Goal: Task Accomplishment & Management: Manage account settings

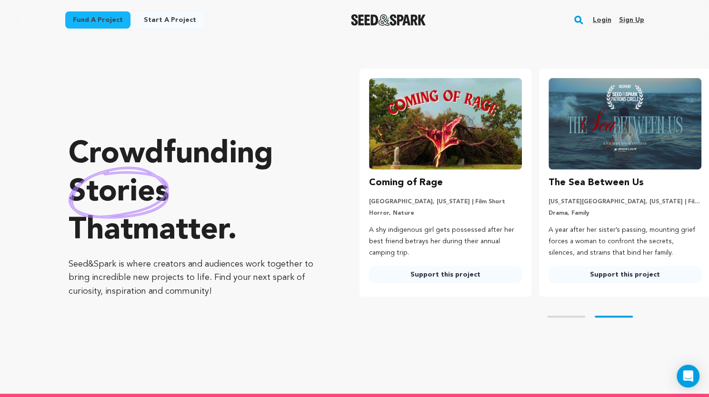
scroll to position [0, 187]
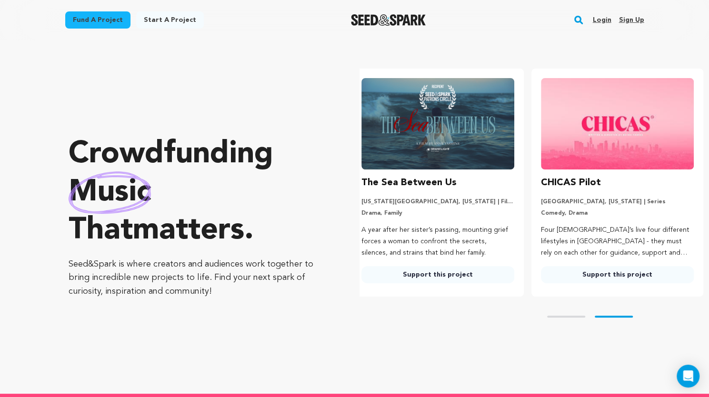
click at [603, 19] on link "Login" at bounding box center [601, 19] width 19 height 15
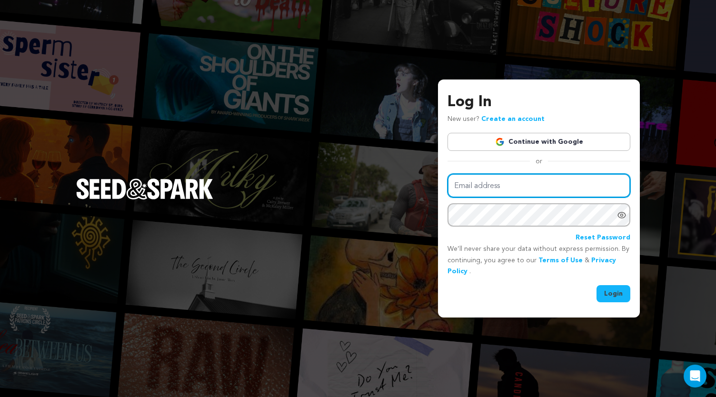
click at [506, 187] on input "Email address" at bounding box center [539, 186] width 183 height 24
click at [562, 138] on link "Continue with Google" at bounding box center [539, 142] width 183 height 18
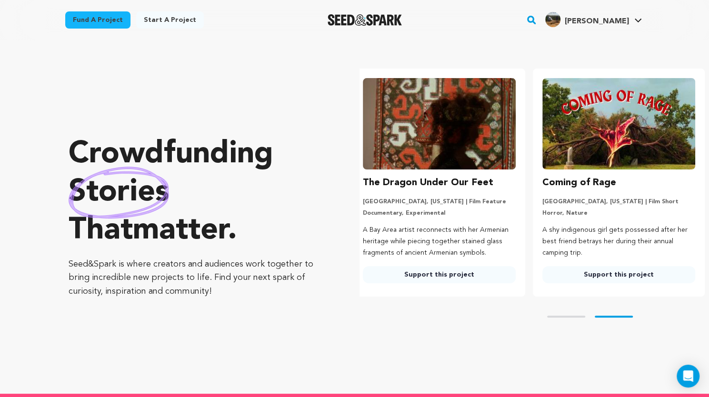
scroll to position [0, 187]
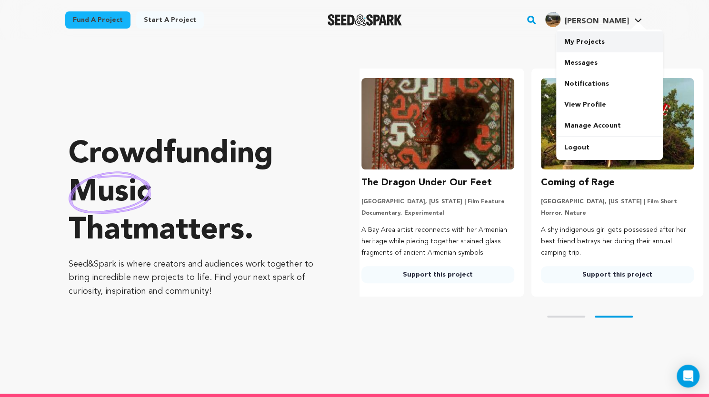
click at [598, 47] on link "My Projects" at bounding box center [609, 41] width 107 height 21
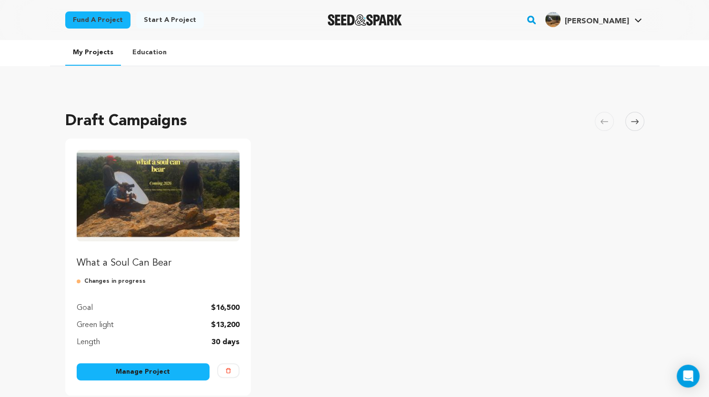
click at [159, 373] on link "Manage Project" at bounding box center [143, 371] width 133 height 17
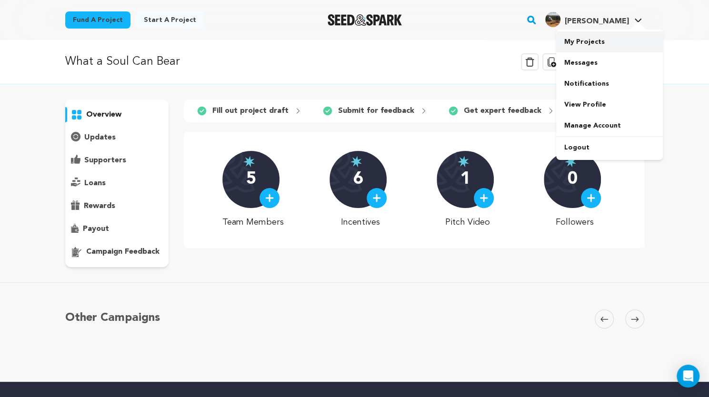
click at [585, 40] on link "My Projects" at bounding box center [609, 41] width 107 height 21
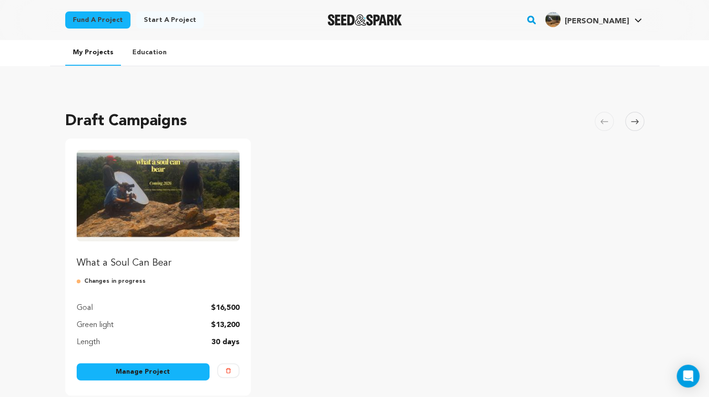
drag, startPoint x: 708, startPoint y: 37, endPoint x: 695, endPoint y: 62, distance: 29.2
click at [695, 62] on main "Fund a project Start a project Search" at bounding box center [354, 354] width 709 height 708
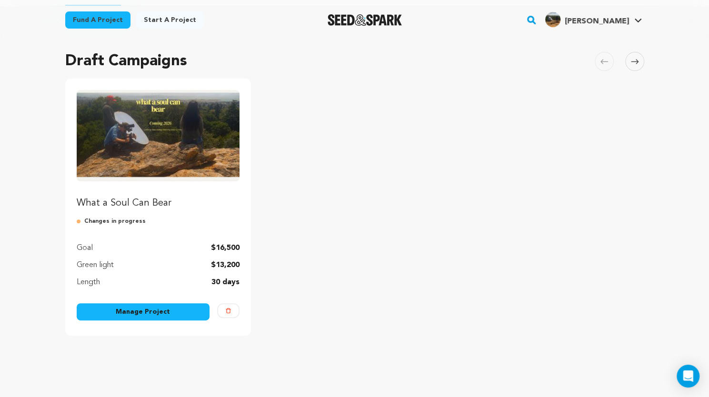
scroll to position [62, 0]
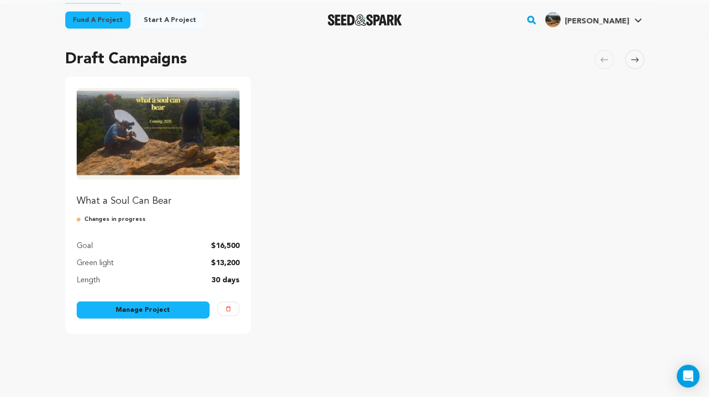
click at [131, 312] on link "Manage Project" at bounding box center [143, 309] width 133 height 17
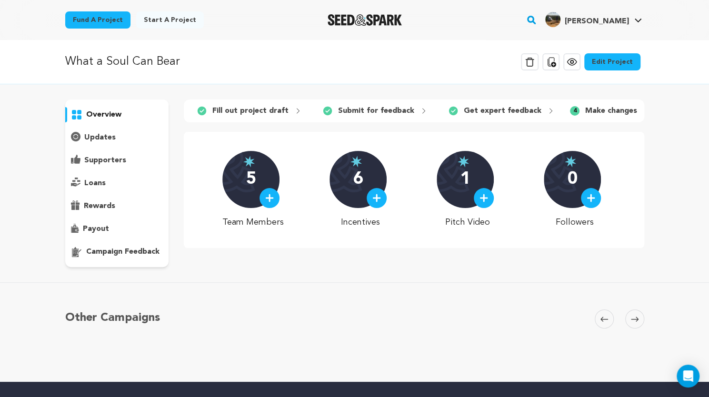
click at [609, 65] on link "Edit Project" at bounding box center [612, 61] width 56 height 17
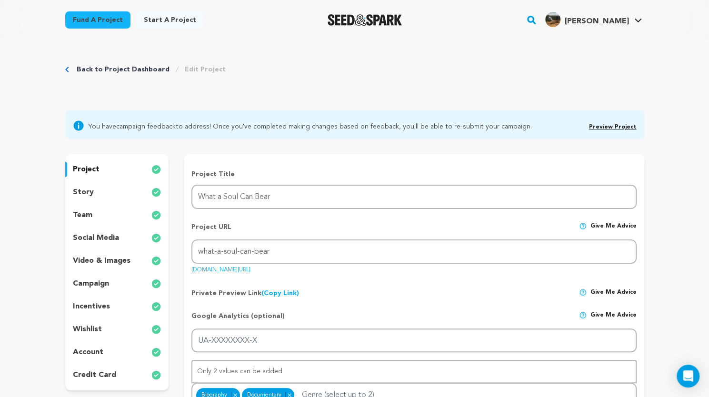
click at [97, 253] on div "video & images" at bounding box center [117, 260] width 104 height 15
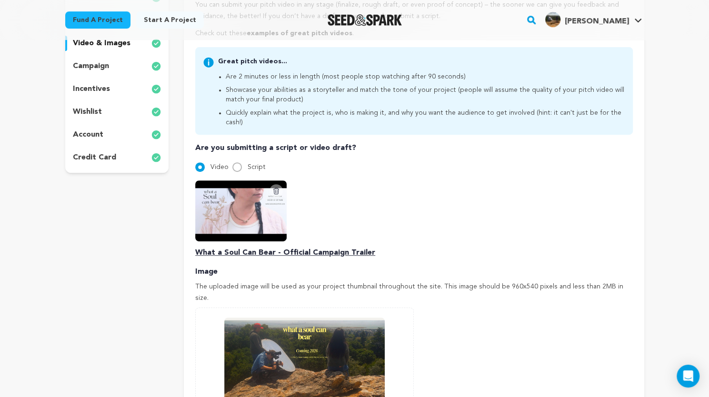
scroll to position [283, 0]
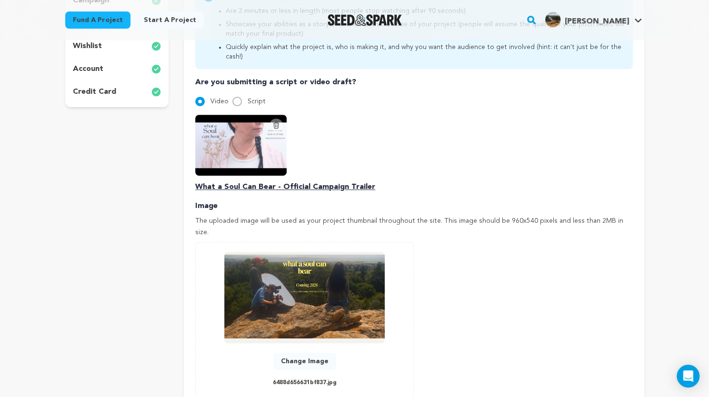
click at [328, 181] on p "What a Soul Can Bear - Official Campaign Trailer" at bounding box center [413, 186] width 437 height 11
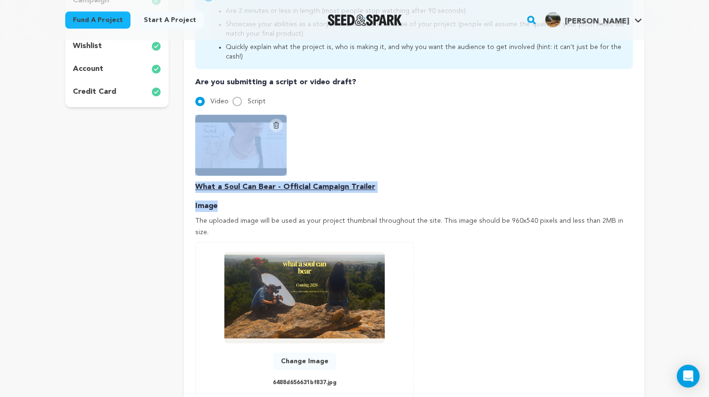
drag, startPoint x: 228, startPoint y: 183, endPoint x: 233, endPoint y: 139, distance: 44.6
click at [233, 139] on div "Pitch video Your pitch video is one of the trickiest and most important things …" at bounding box center [413, 156] width 437 height 541
click at [233, 139] on img at bounding box center [240, 145] width 91 height 61
click at [245, 181] on p "What a Soul Can Bear - Official Campaign Trailer" at bounding box center [413, 186] width 437 height 11
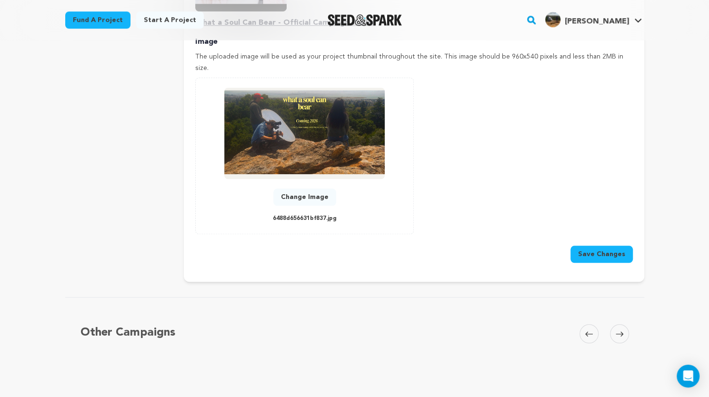
scroll to position [0, 0]
